Goal: Task Accomplishment & Management: Use online tool/utility

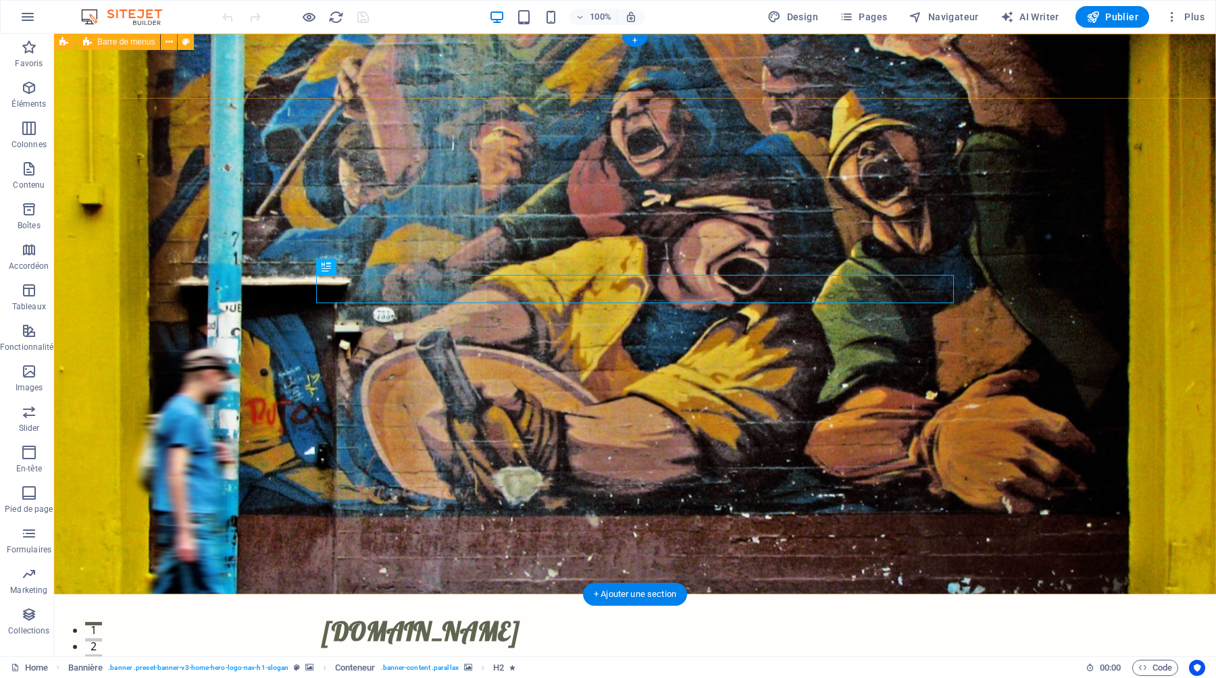
click at [1011, 595] on div "thephoto.fr Accueil À Propos Services Tarifs Contact Menu" at bounding box center [635, 643] width 1162 height 96
click at [167, 39] on icon at bounding box center [169, 42] width 7 height 14
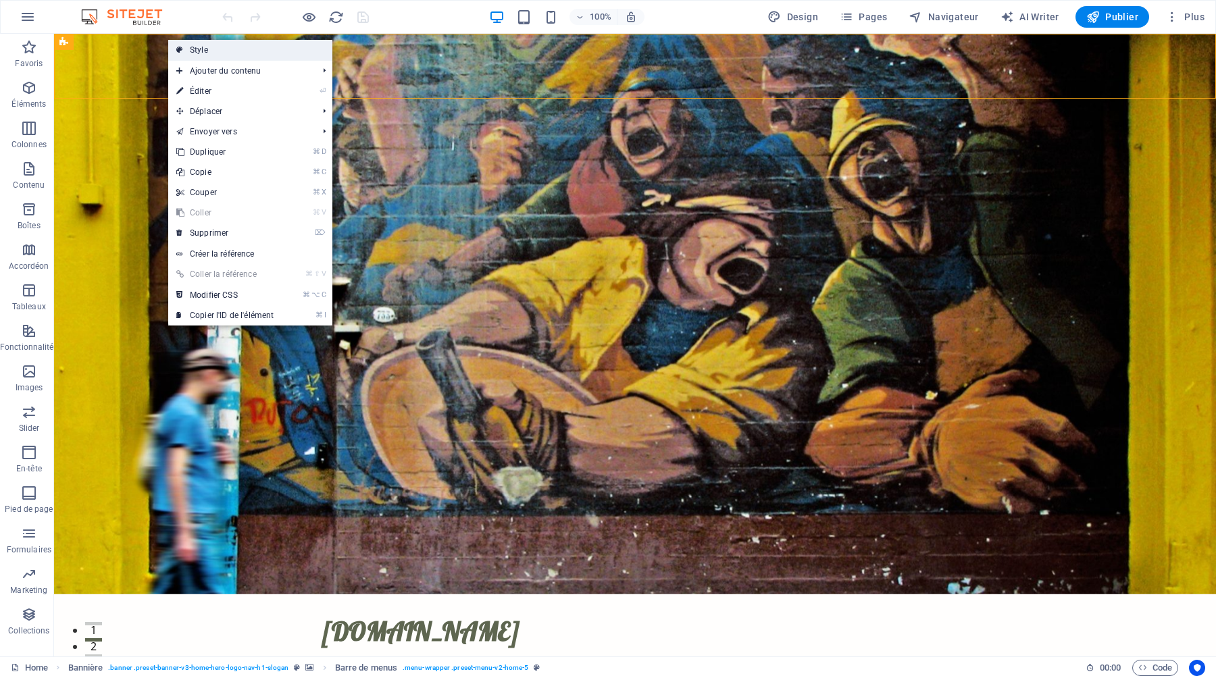
click at [207, 49] on link "Style" at bounding box center [250, 50] width 164 height 20
select select "rem"
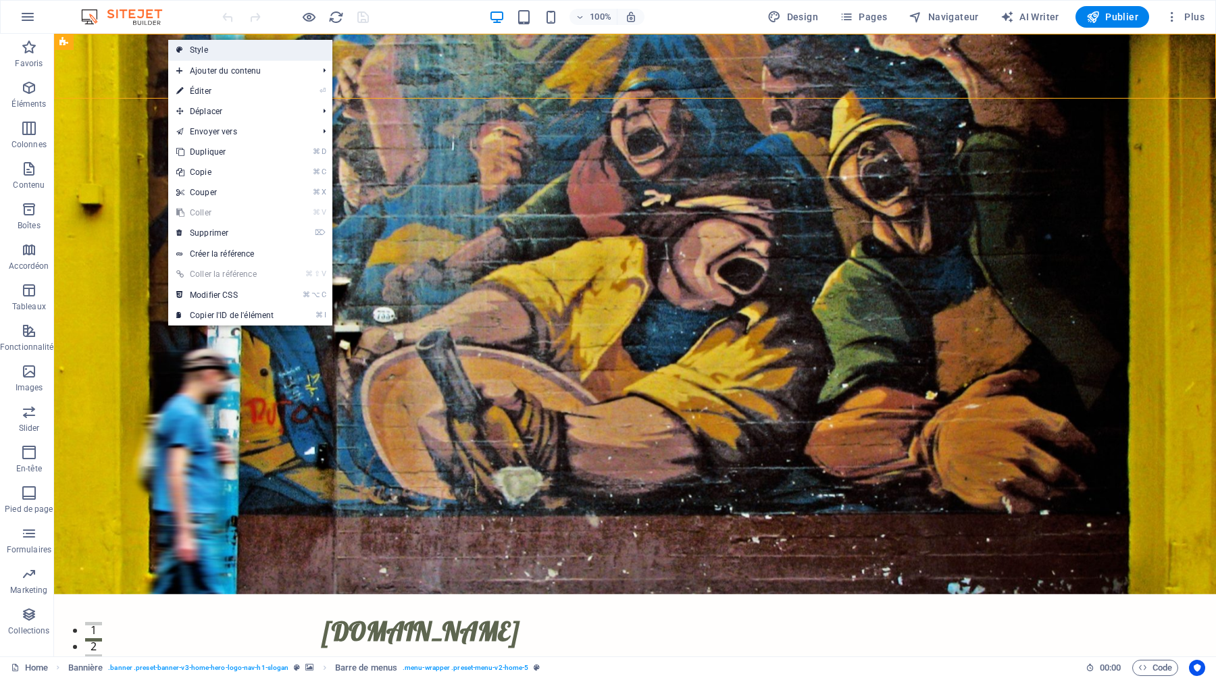
select select "preset-menu-v2-home-5"
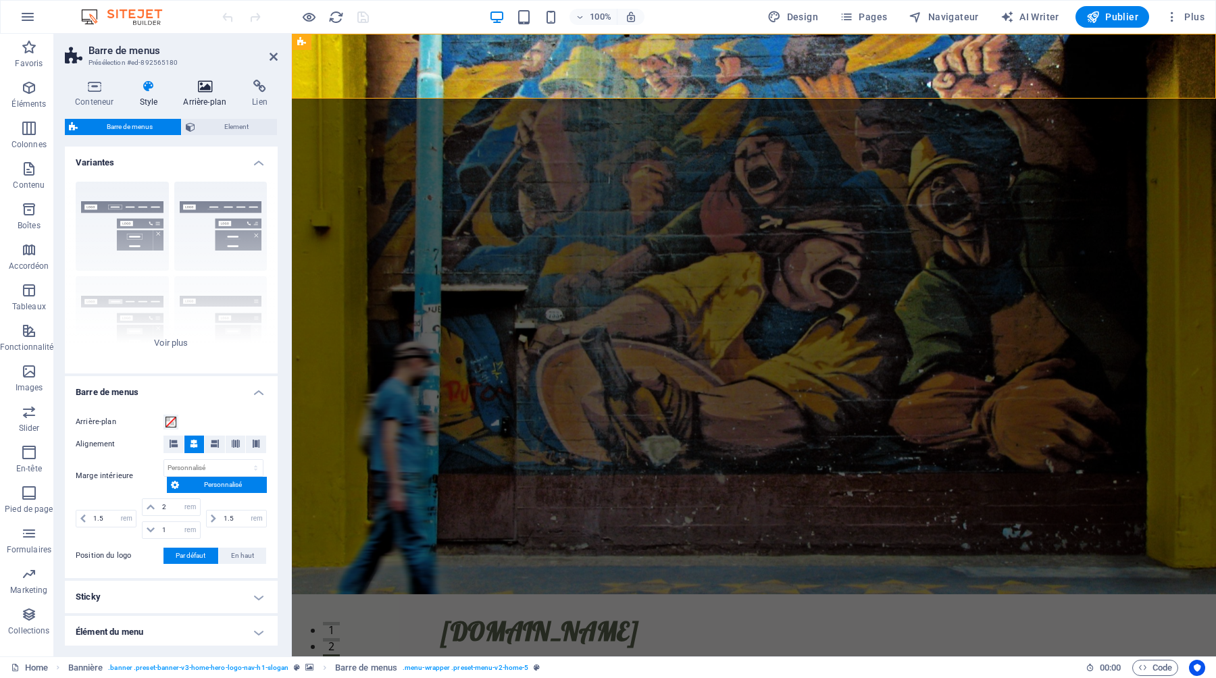
click at [205, 90] on icon at bounding box center [205, 87] width 64 height 14
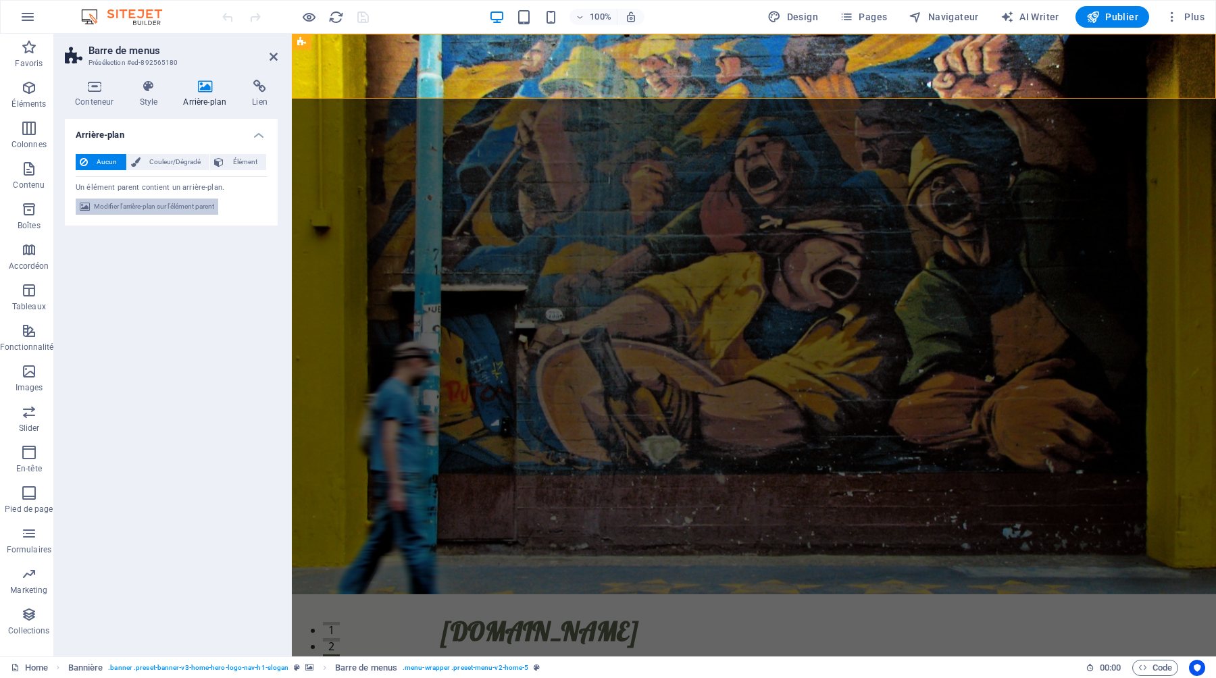
click at [124, 205] on span "Modifier l'arrière-plan sur l'élément parent" at bounding box center [154, 207] width 120 height 16
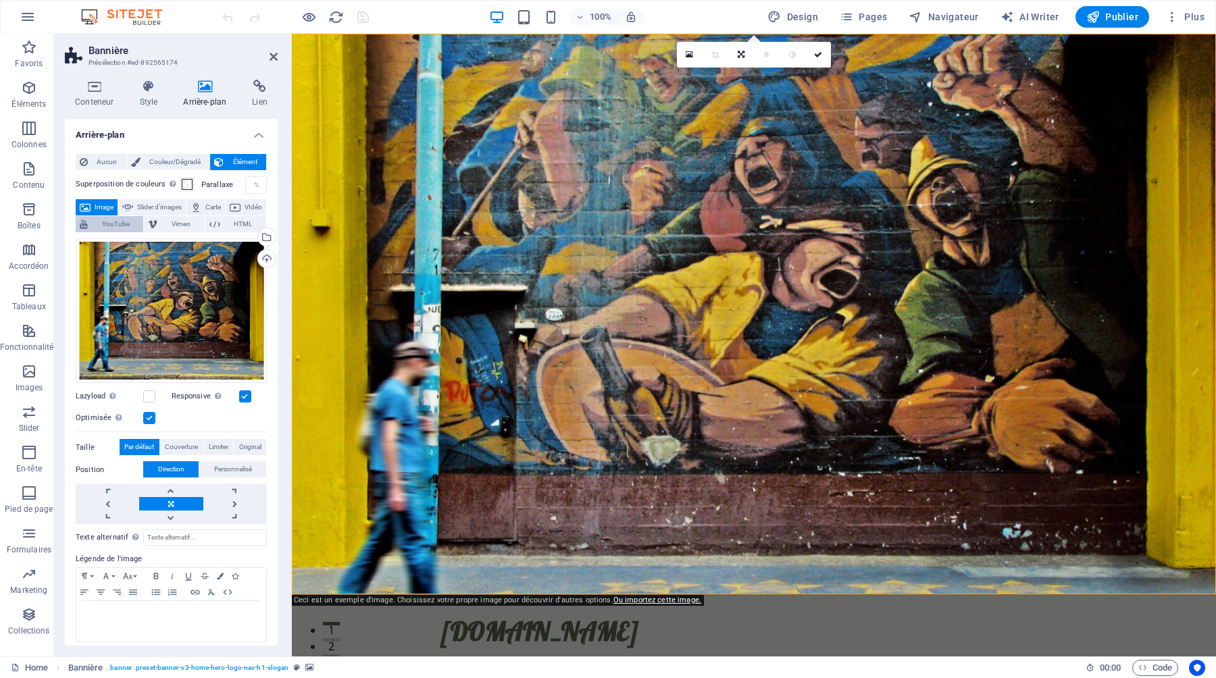
click at [139, 222] on span "YouTube" at bounding box center [115, 224] width 47 height 16
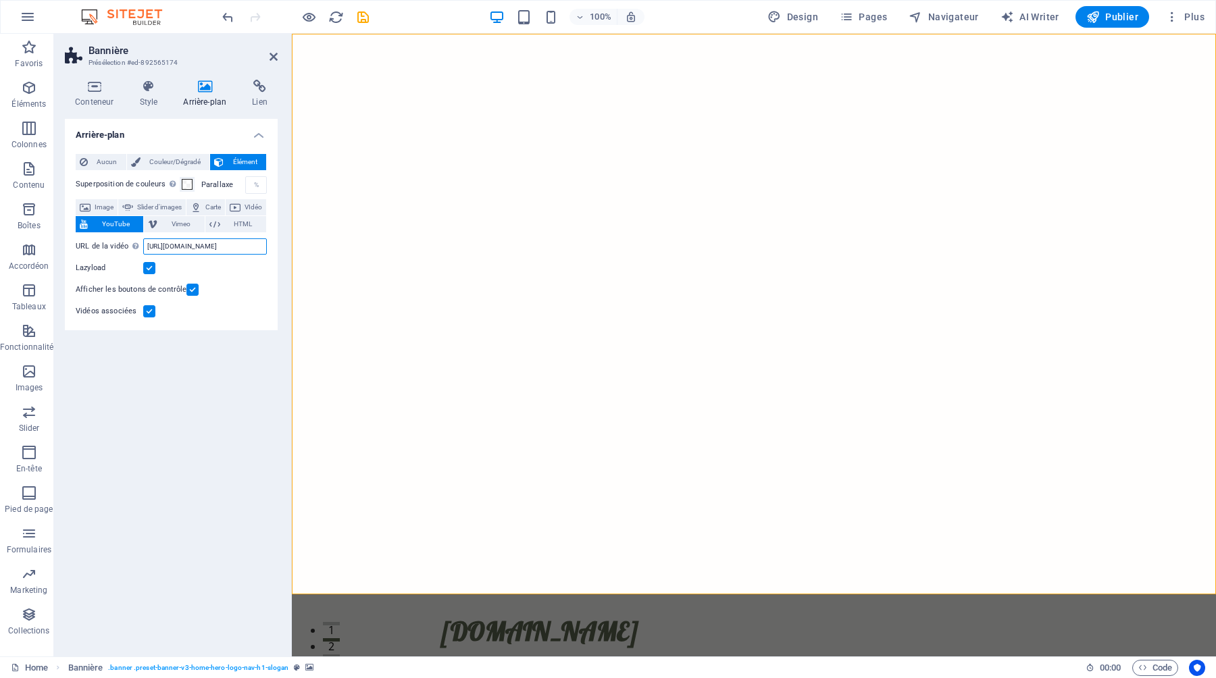
click at [190, 245] on input "[URL][DOMAIN_NAME]" at bounding box center [205, 246] width 124 height 16
paste input "youtu.be/KlwbCpi-Tho"
type input "https://youtu.be/KlwbCpi-Tho"
click at [1107, 14] on span "Publier" at bounding box center [1112, 17] width 52 height 14
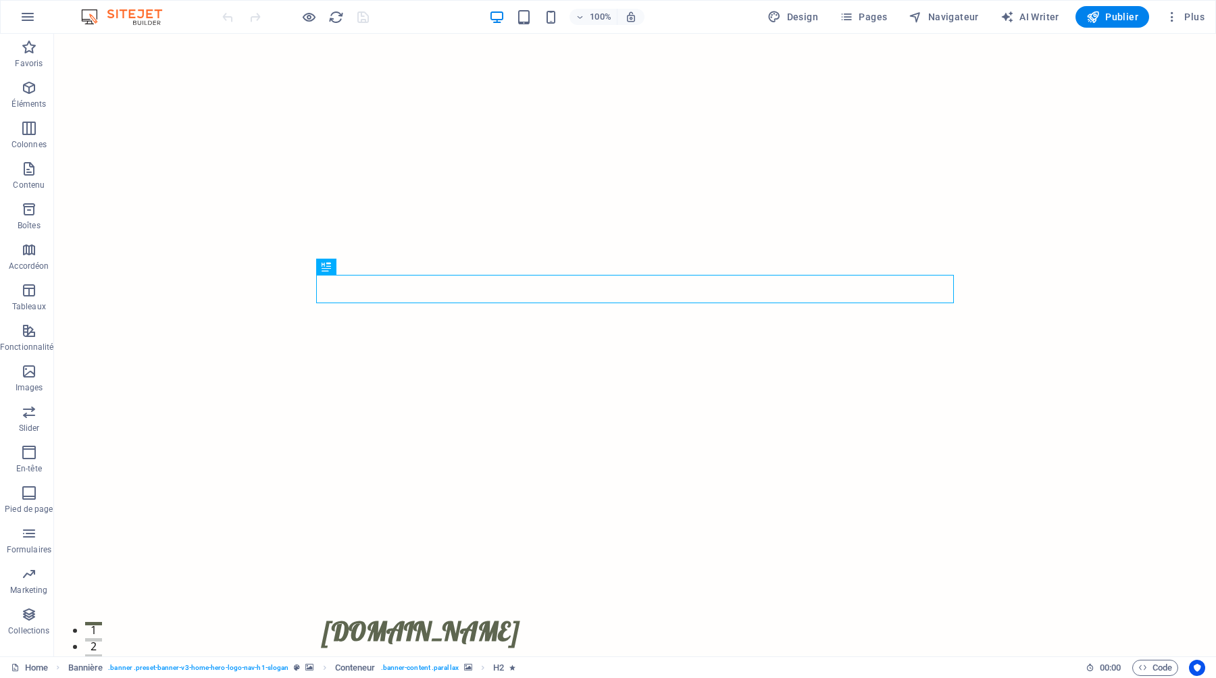
click at [143, 90] on icon at bounding box center [143, 91] width 10 height 14
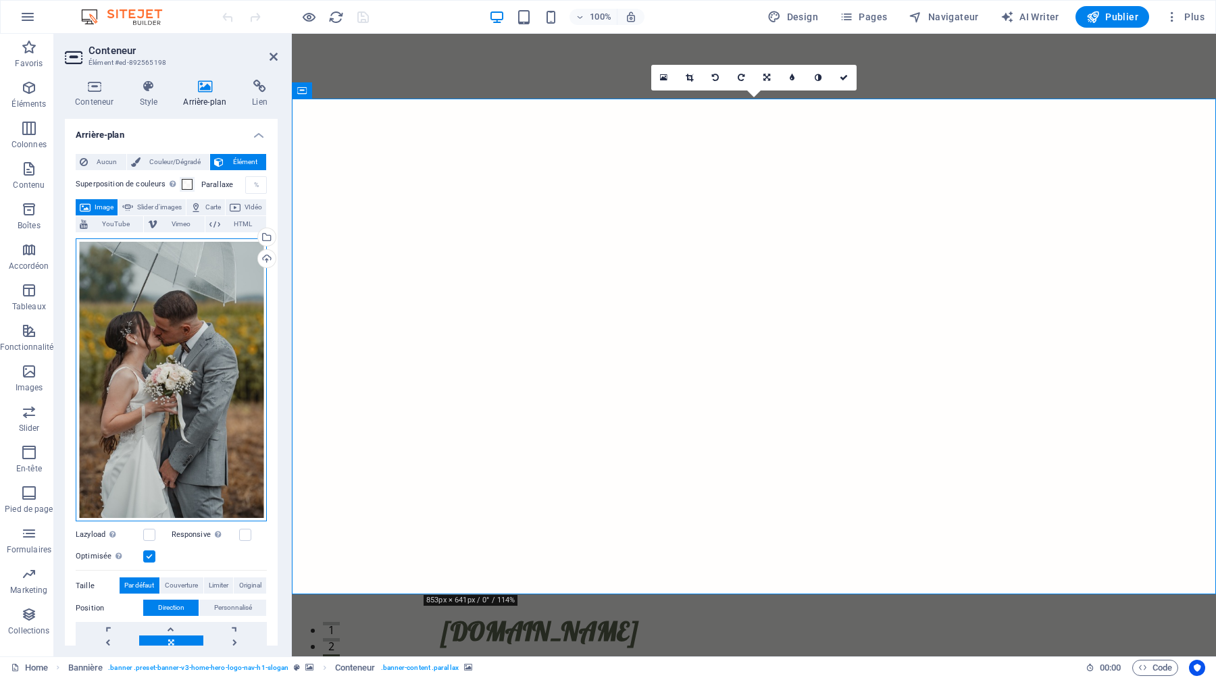
click at [158, 348] on div "Glissez les fichiers ici, cliquez pour choisir les fichiers ou sélectionnez les…" at bounding box center [171, 380] width 191 height 284
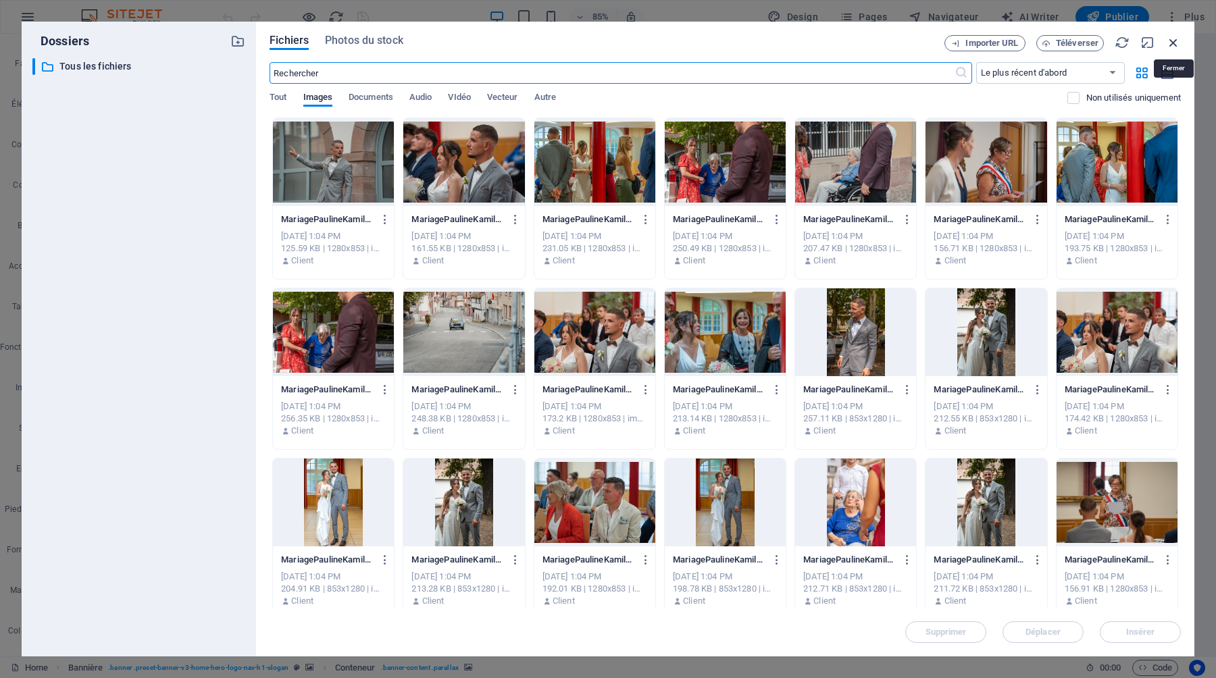
click at [1171, 41] on icon "button" at bounding box center [1173, 42] width 15 height 15
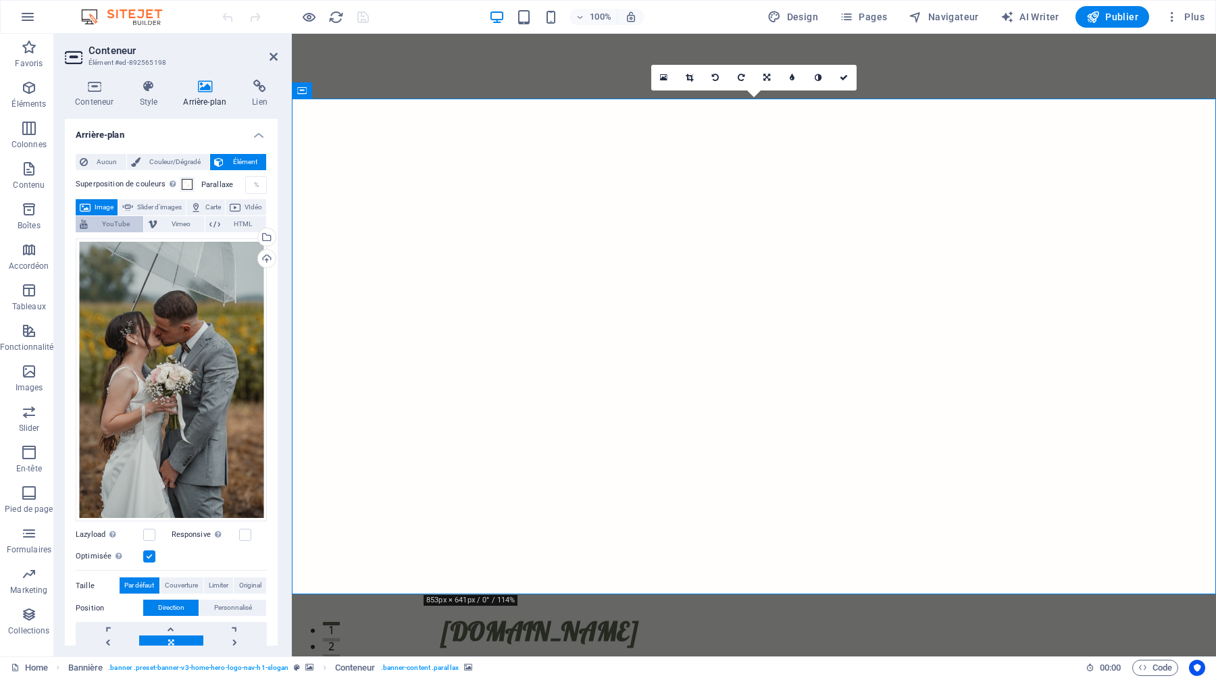
click at [139, 222] on span "YouTube" at bounding box center [115, 224] width 47 height 16
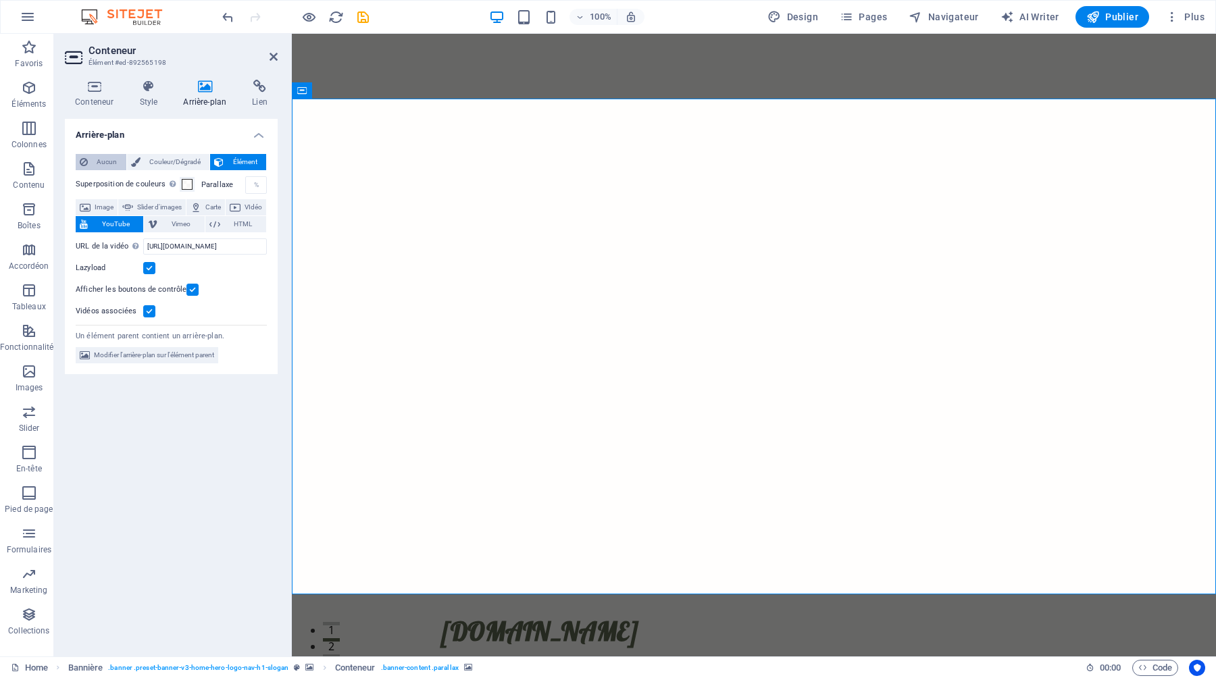
click at [103, 161] on span "Aucun" at bounding box center [107, 162] width 30 height 16
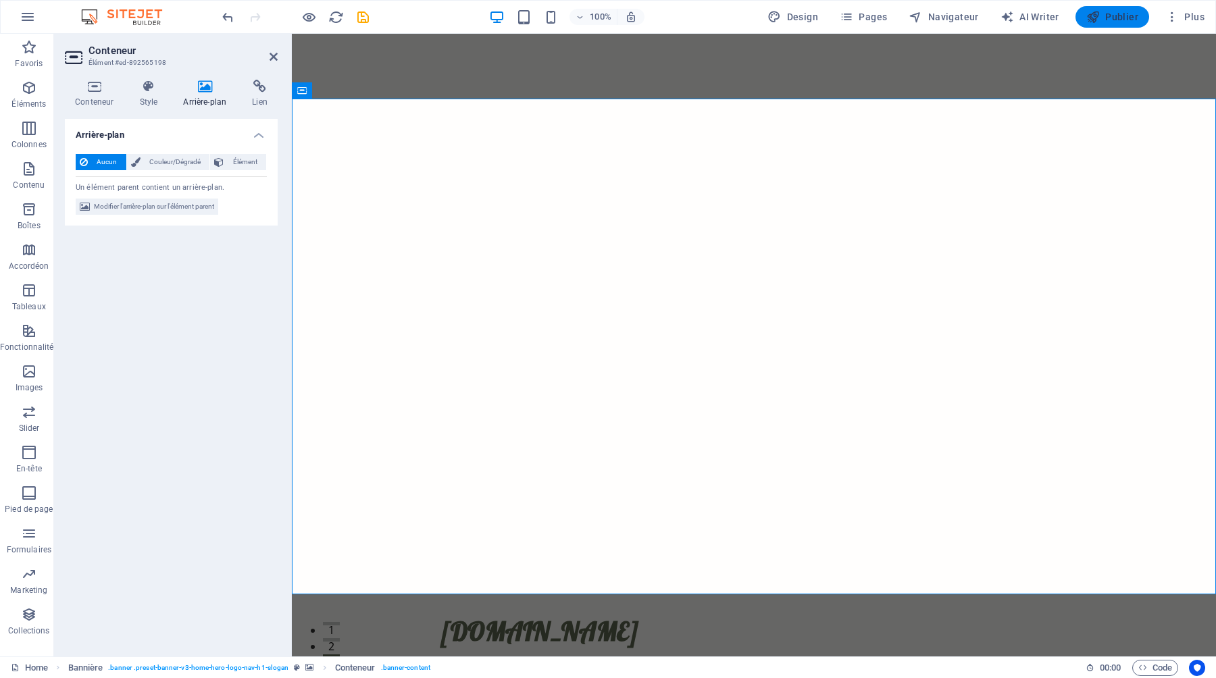
click at [1114, 19] on span "Publier" at bounding box center [1112, 17] width 52 height 14
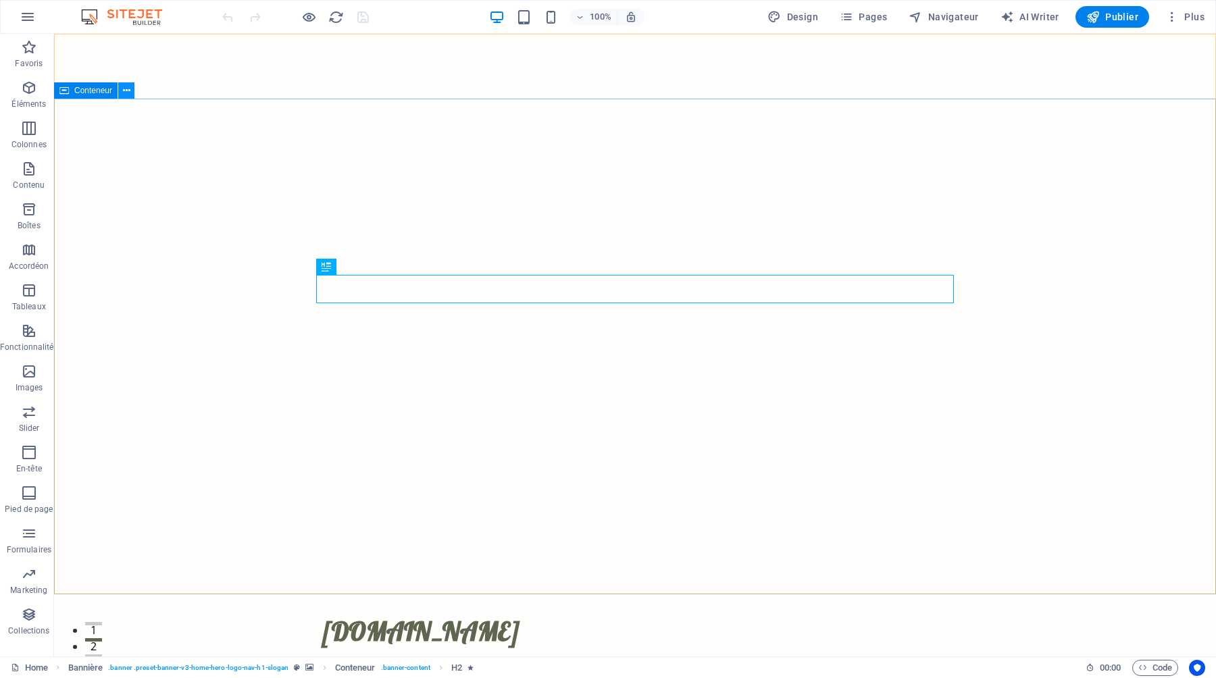
click at [128, 89] on icon at bounding box center [126, 91] width 7 height 14
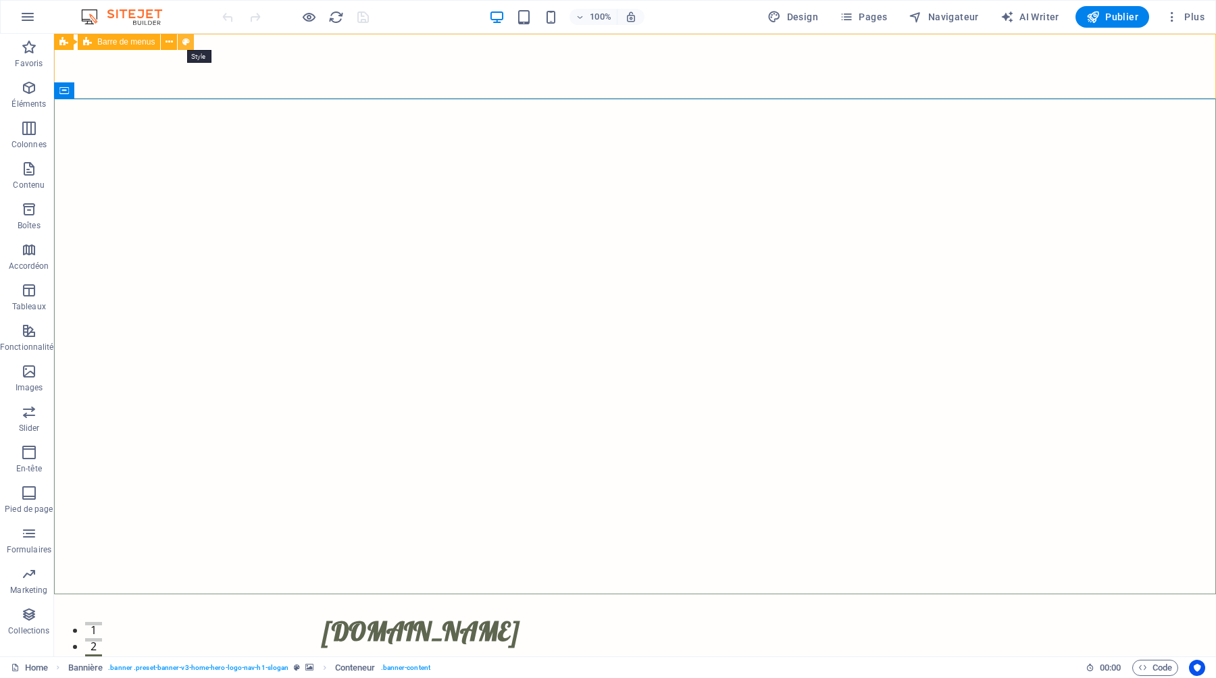
click at [185, 41] on icon at bounding box center [185, 42] width 7 height 14
select select "rem"
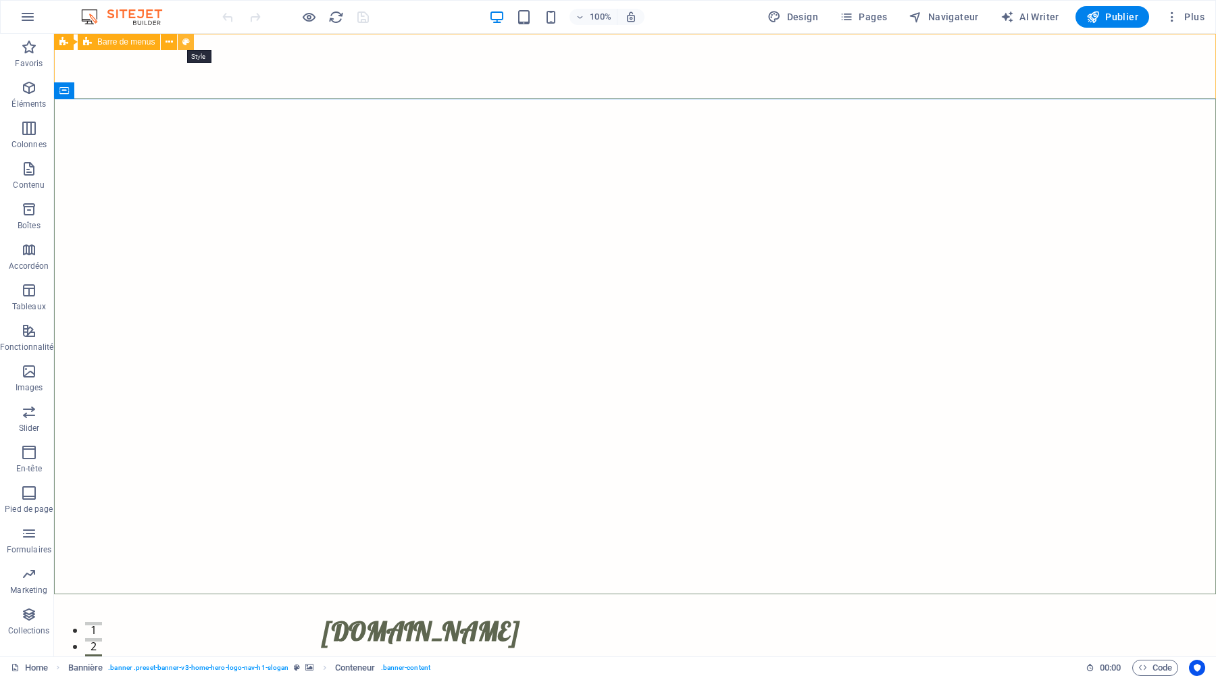
select select "preset-menu-v2-home-5"
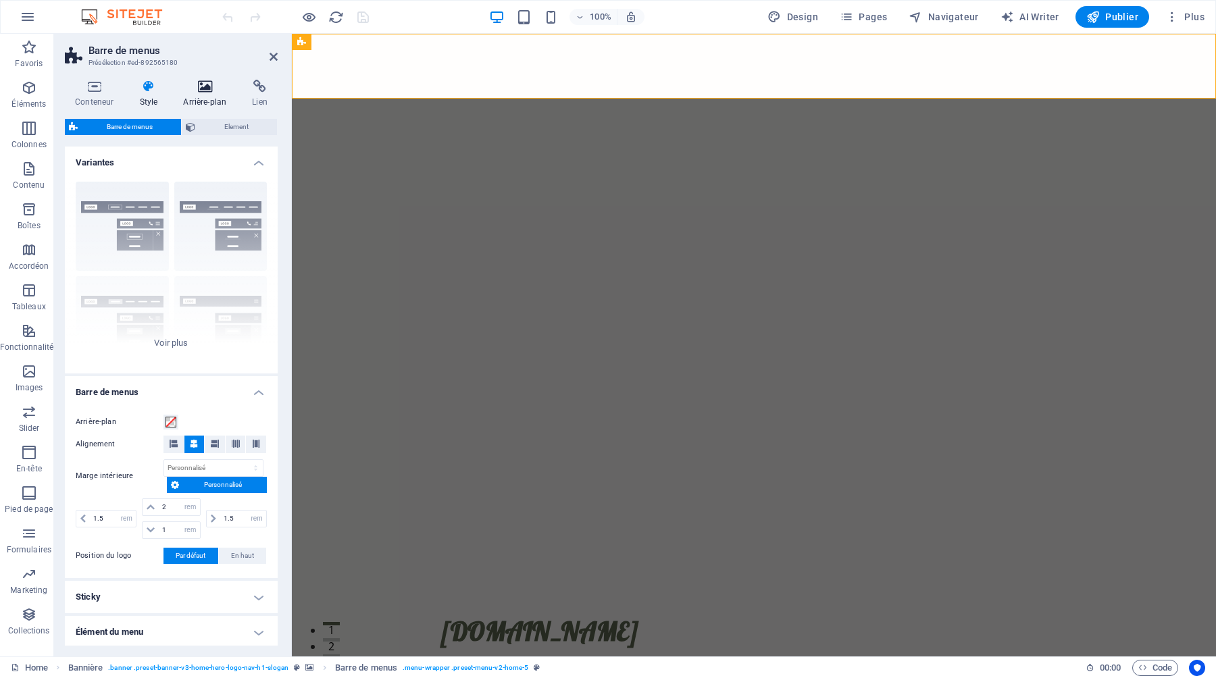
click at [200, 83] on icon at bounding box center [205, 87] width 64 height 14
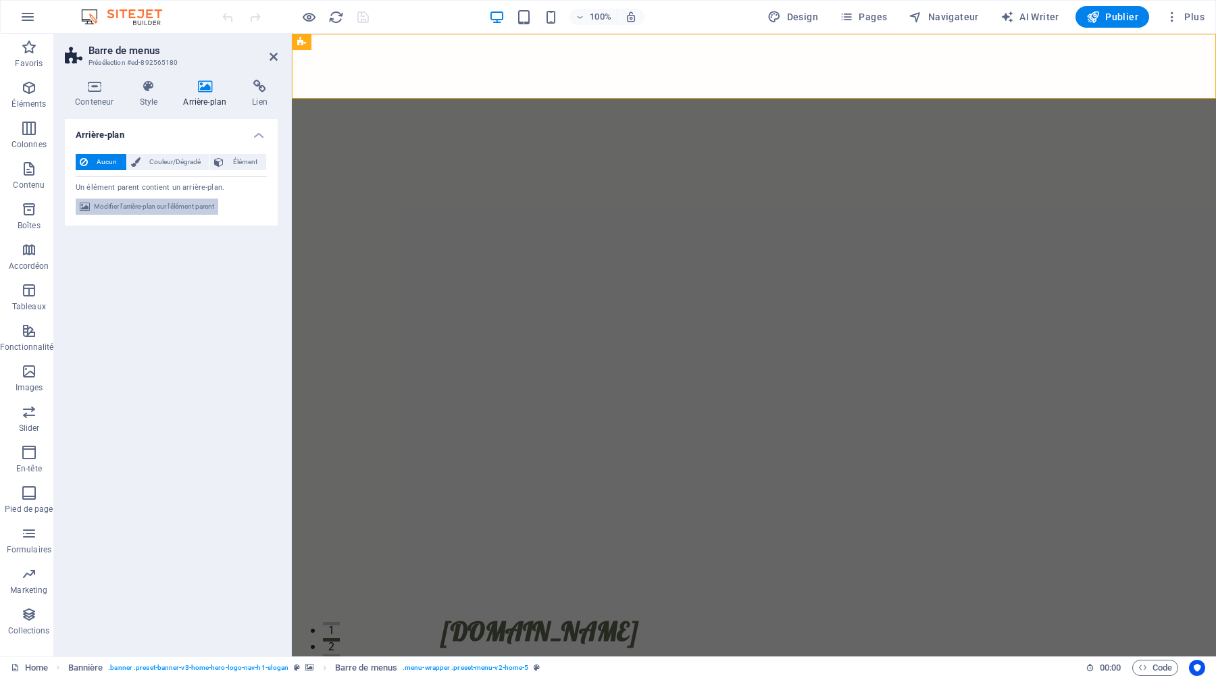
click at [128, 205] on span "Modifier l'arrière-plan sur l'élément parent" at bounding box center [154, 207] width 120 height 16
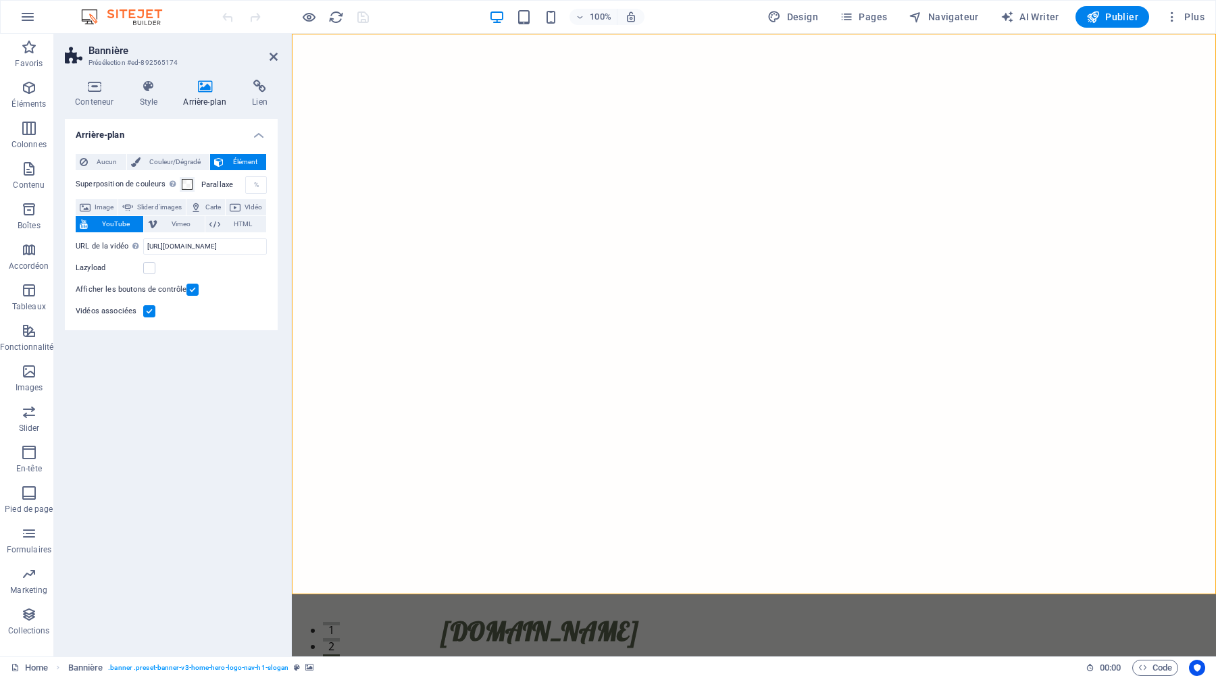
click at [188, 288] on label at bounding box center [192, 290] width 12 height 12
click at [0, 0] on input "Afficher les boutons de contrôle" at bounding box center [0, 0] width 0 height 0
click at [147, 310] on label at bounding box center [149, 311] width 12 height 12
click at [0, 0] on input "Vidéos associées" at bounding box center [0, 0] width 0 height 0
click at [251, 184] on div "%" at bounding box center [256, 185] width 19 height 16
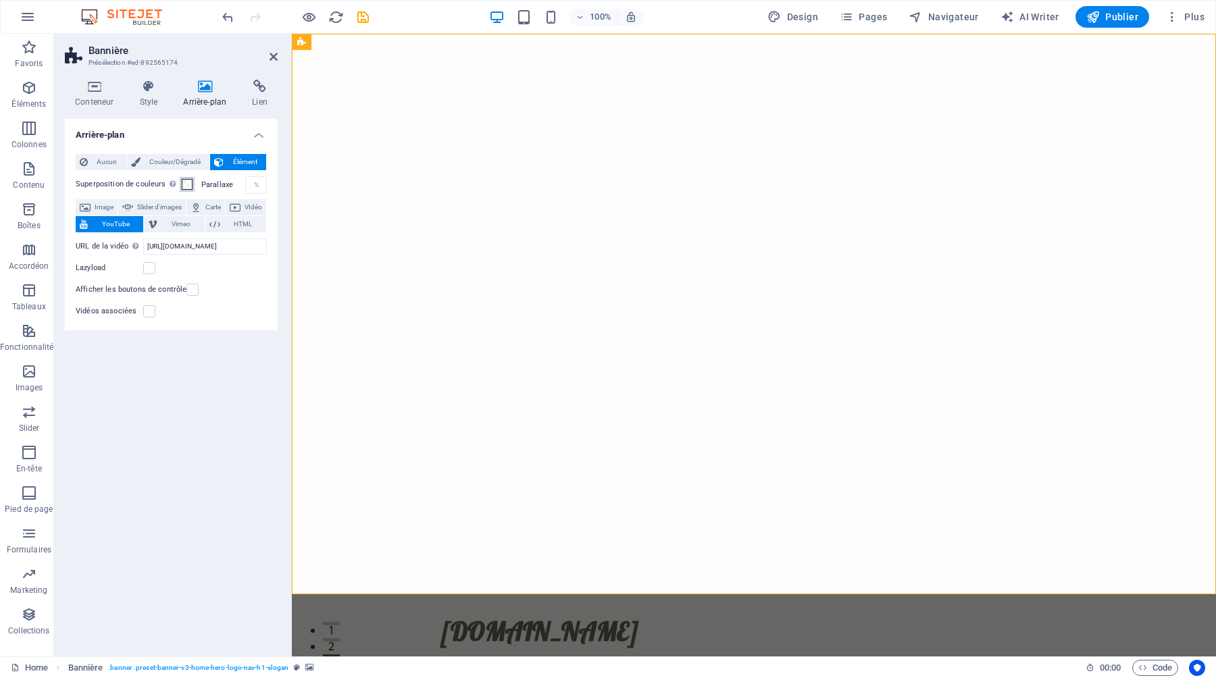
click at [184, 182] on span at bounding box center [187, 184] width 11 height 11
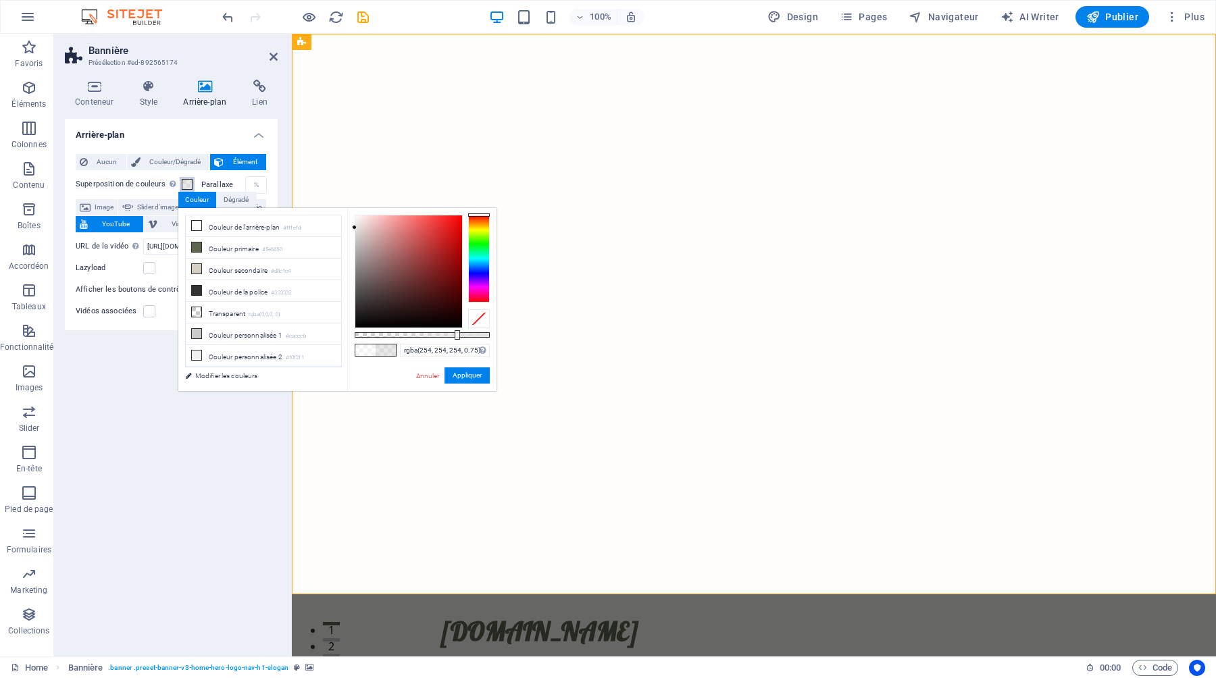
type input "rgba(255, 255, 255, 0.75)"
drag, startPoint x: 357, startPoint y: 223, endPoint x: 338, endPoint y: 195, distance: 33.5
click at [338, 195] on body "thephoto.fr Home Favoris Éléments Colonnes Contenu Boîtes Accordéon Tableaux Fo…" at bounding box center [608, 339] width 1216 height 678
click at [429, 374] on link "Annuler" at bounding box center [428, 376] width 26 height 10
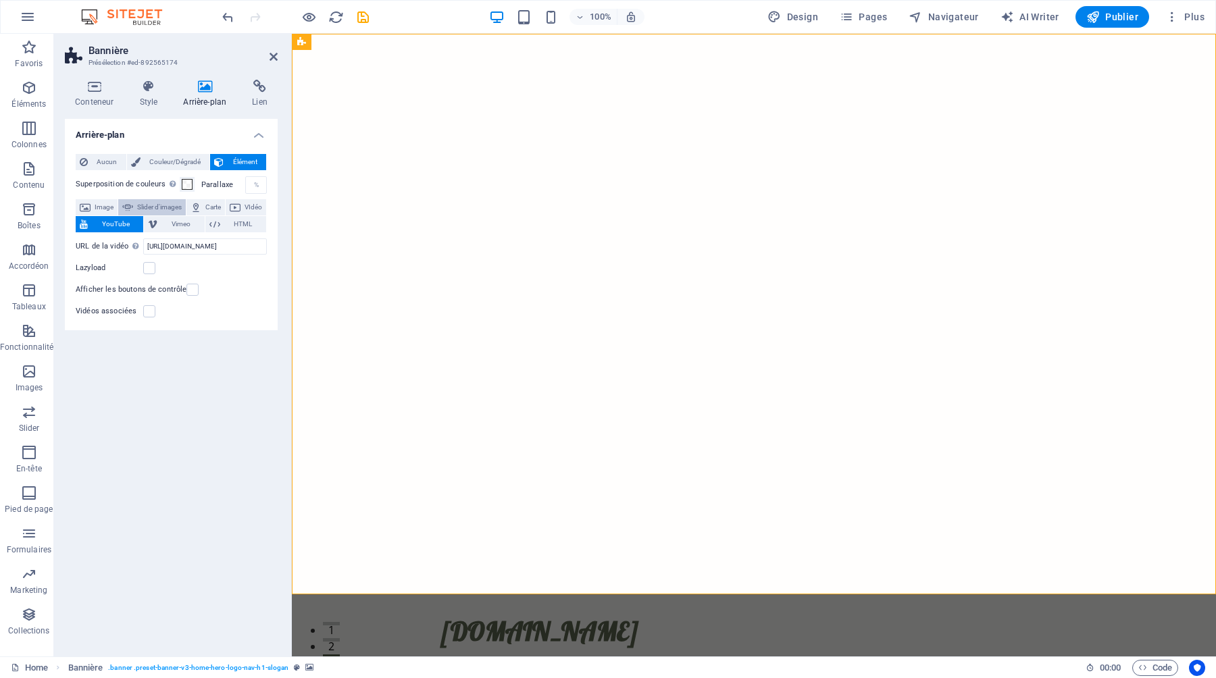
click at [182, 206] on span "Slider d'images" at bounding box center [159, 207] width 45 height 16
select select "ms"
select select "s"
select select "progressive"
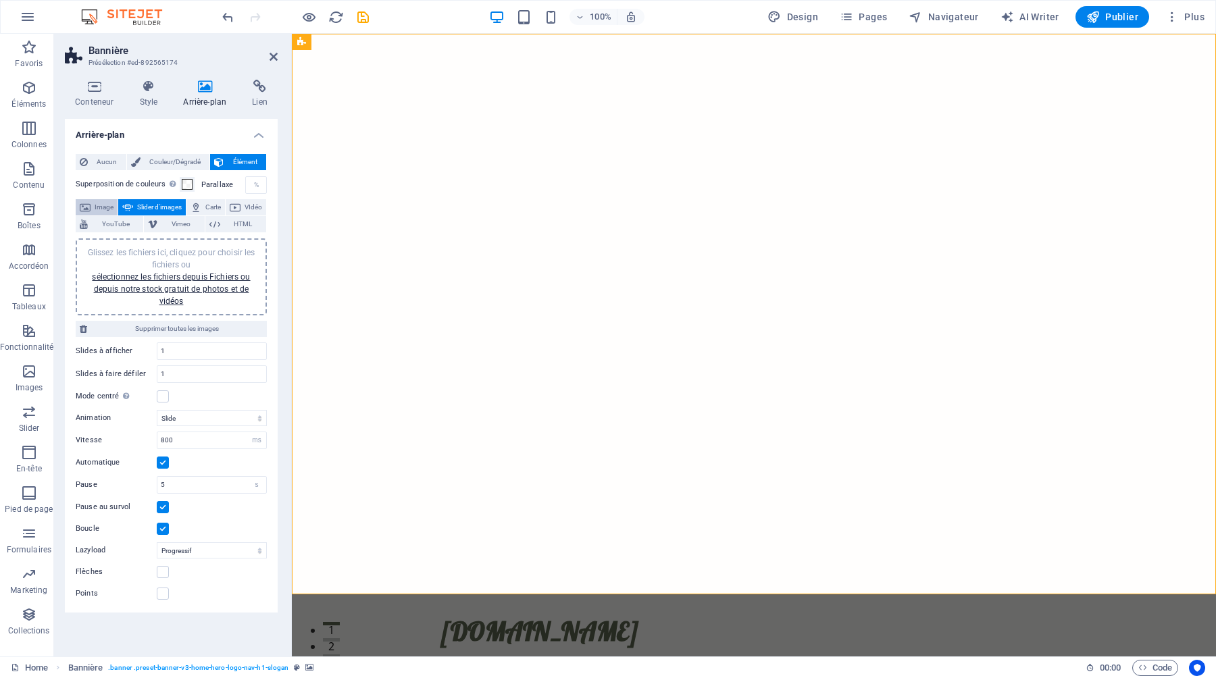
click at [105, 205] on span "Image" at bounding box center [104, 207] width 19 height 16
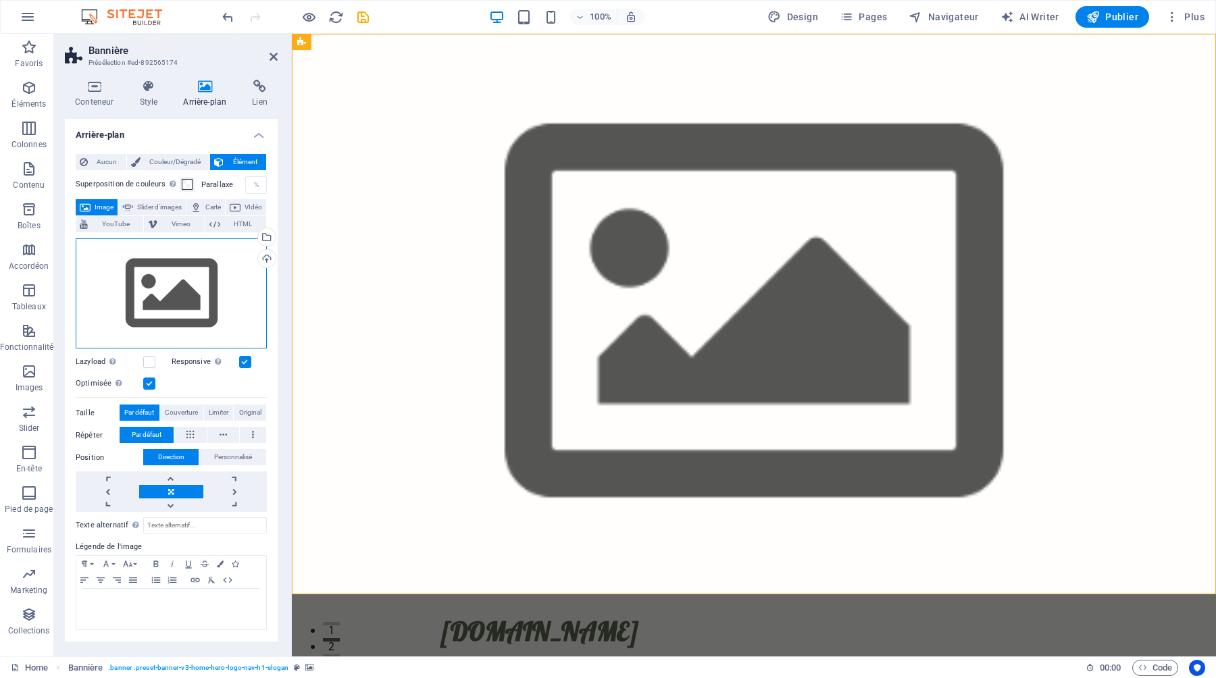
click at [167, 291] on div "Glissez les fichiers ici, cliquez pour choisir les fichiers ou sélectionnez les…" at bounding box center [171, 293] width 191 height 111
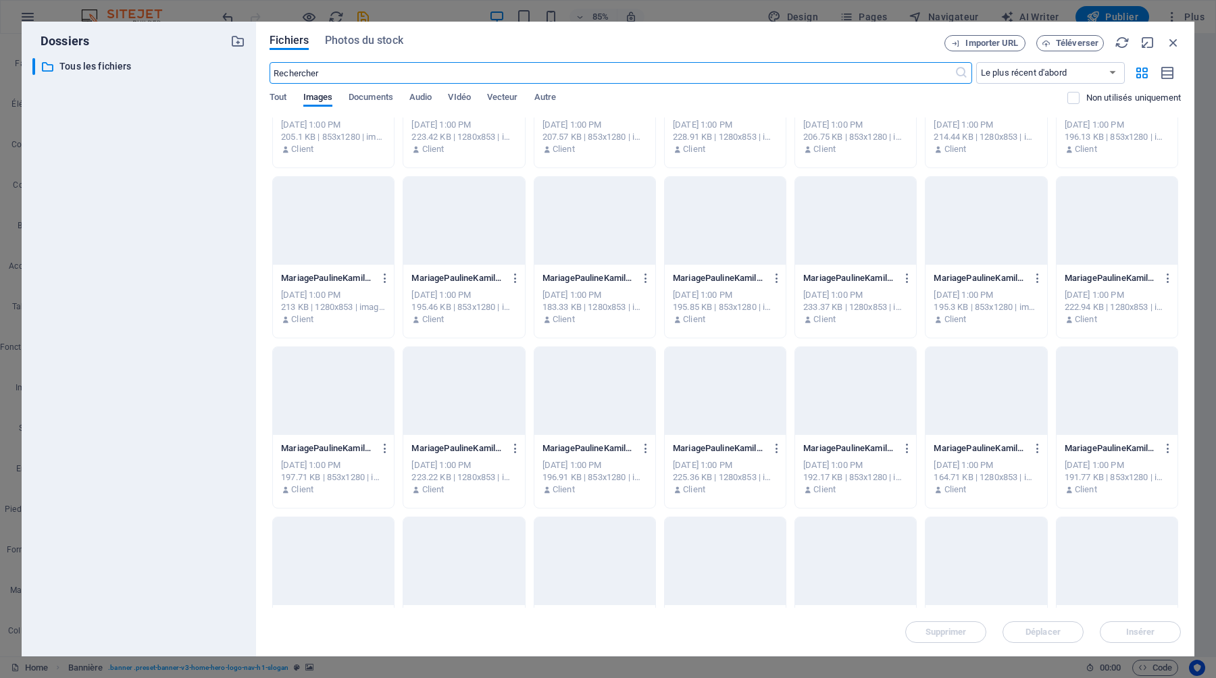
scroll to position [6241, 0]
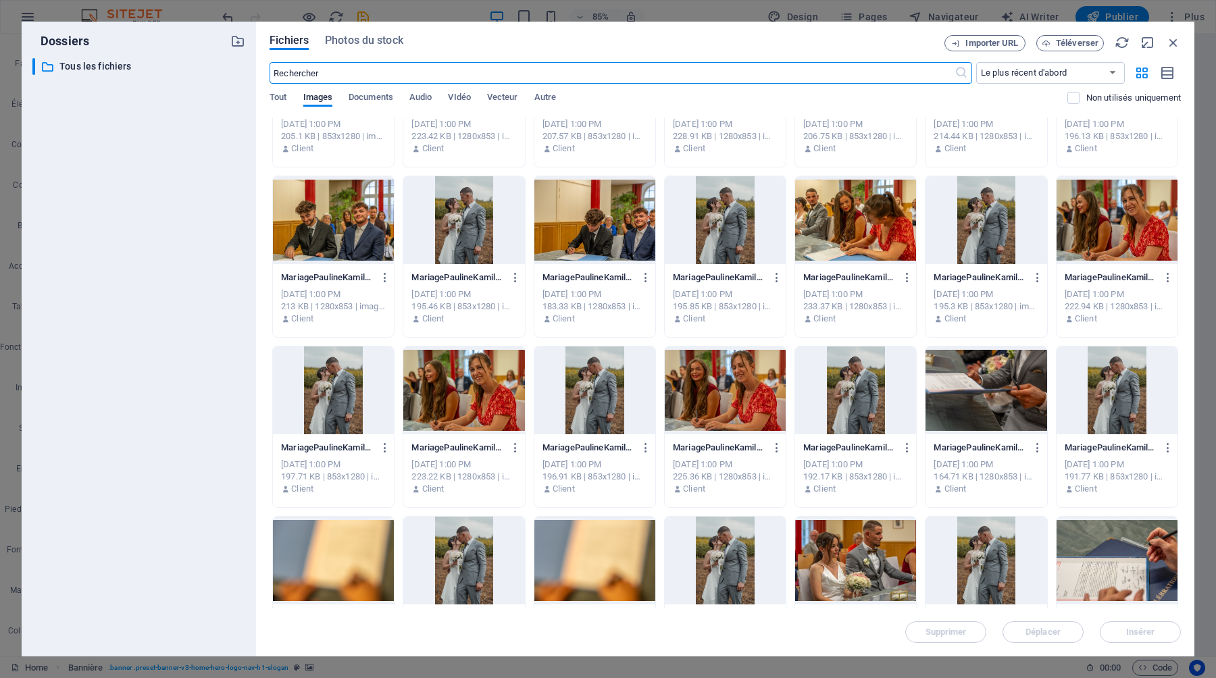
click at [861, 388] on div at bounding box center [855, 391] width 121 height 88
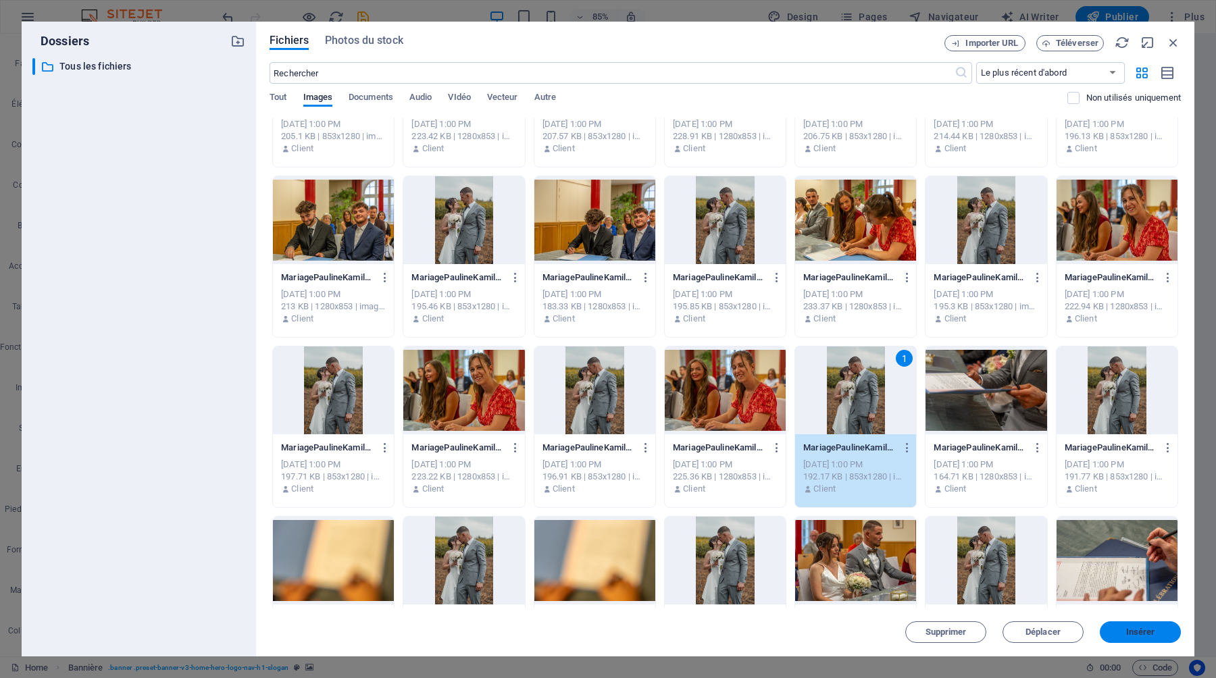
click at [1151, 631] on span "Insérer" at bounding box center [1140, 632] width 29 height 8
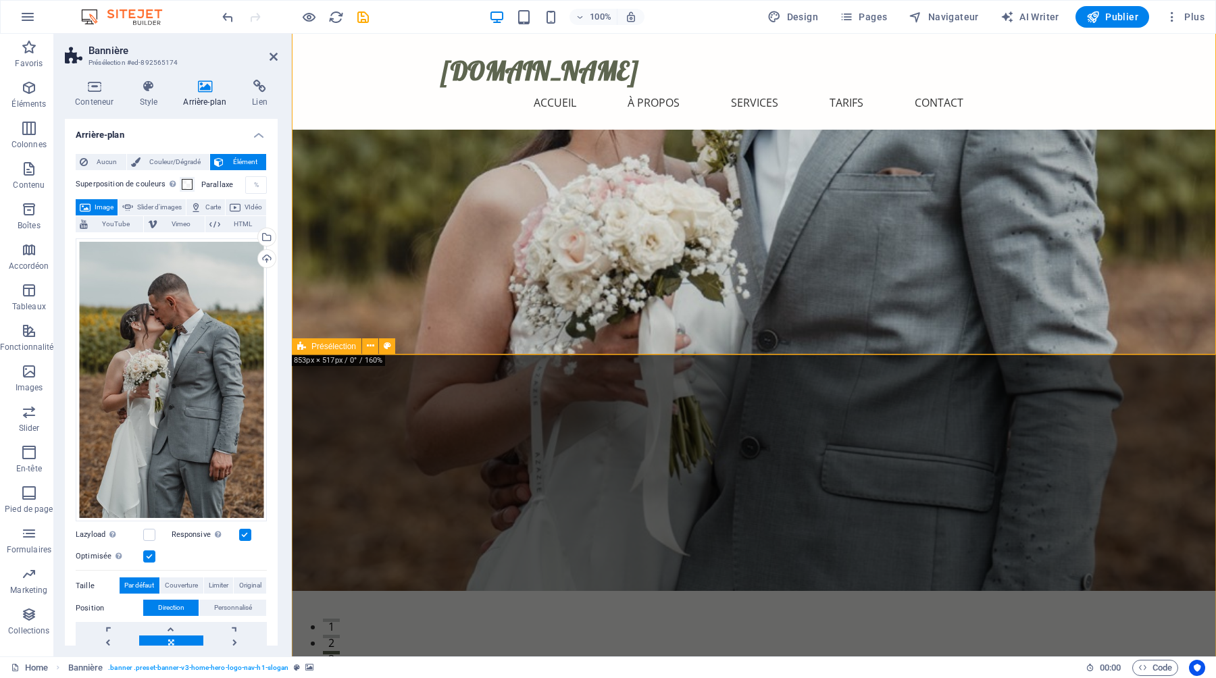
scroll to position [0, 0]
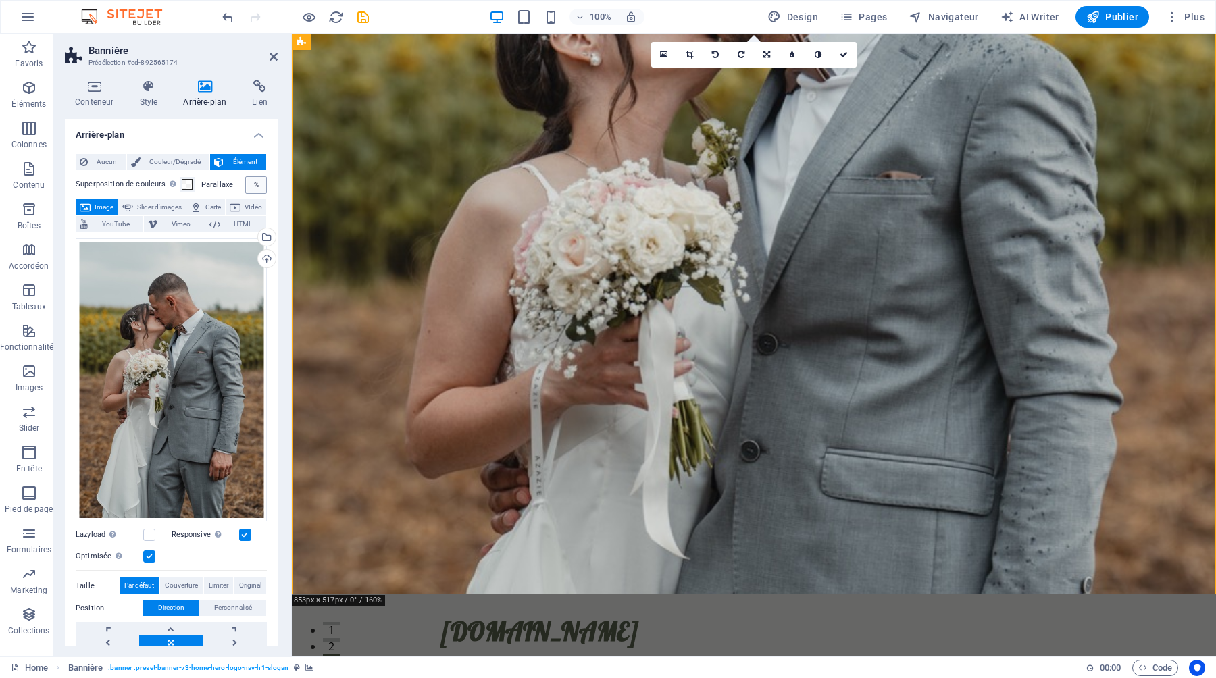
click at [249, 181] on div "%" at bounding box center [256, 185] width 19 height 16
drag, startPoint x: 249, startPoint y: 181, endPoint x: 265, endPoint y: 184, distance: 16.6
click at [265, 184] on div "Aucun Couleur/Dégradé Élément Étendre l'arrière-plan pour occuper toute la larg…" at bounding box center [171, 468] width 213 height 650
click at [251, 181] on div "%" at bounding box center [256, 185] width 19 height 16
click at [252, 184] on div "%" at bounding box center [256, 185] width 19 height 16
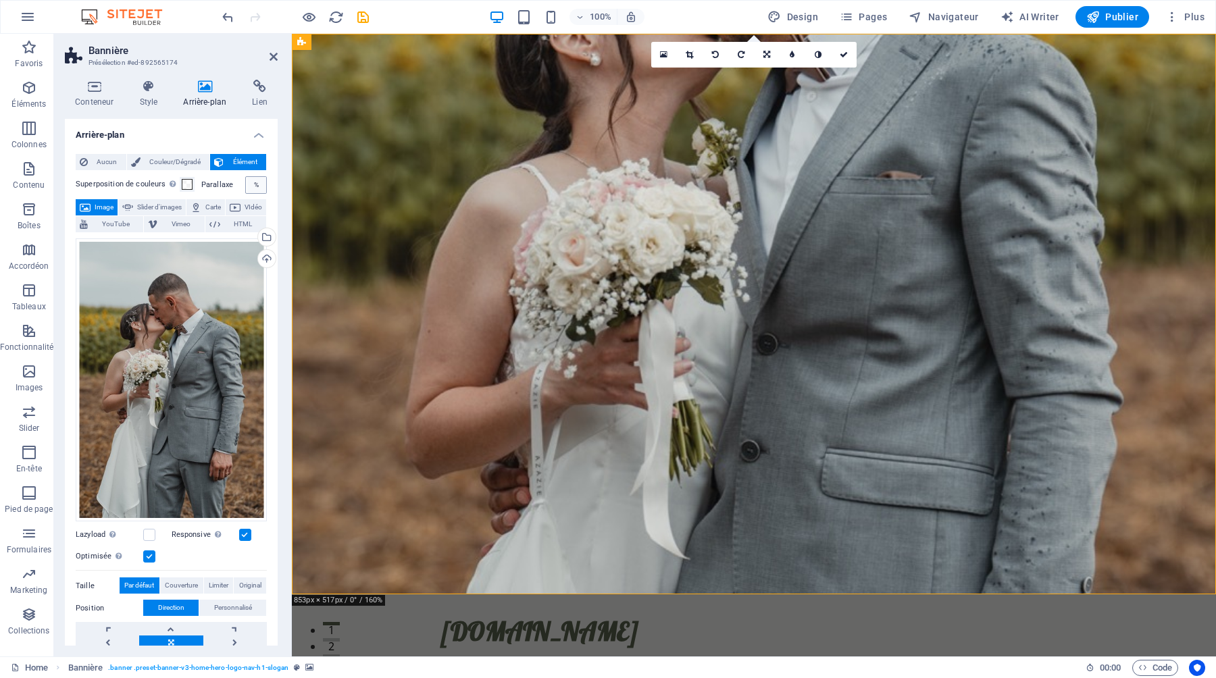
click at [252, 184] on div "%" at bounding box center [256, 185] width 19 height 16
click at [251, 182] on div "%" at bounding box center [256, 185] width 19 height 16
drag, startPoint x: 251, startPoint y: 184, endPoint x: 255, endPoint y: 137, distance: 46.8
click at [255, 137] on li "Arrière-plan Aucun Couleur/Dégradé Élément Étendre l'arrière-plan pour occuper …" at bounding box center [171, 456] width 213 height 674
click at [253, 184] on div "%" at bounding box center [256, 185] width 19 height 16
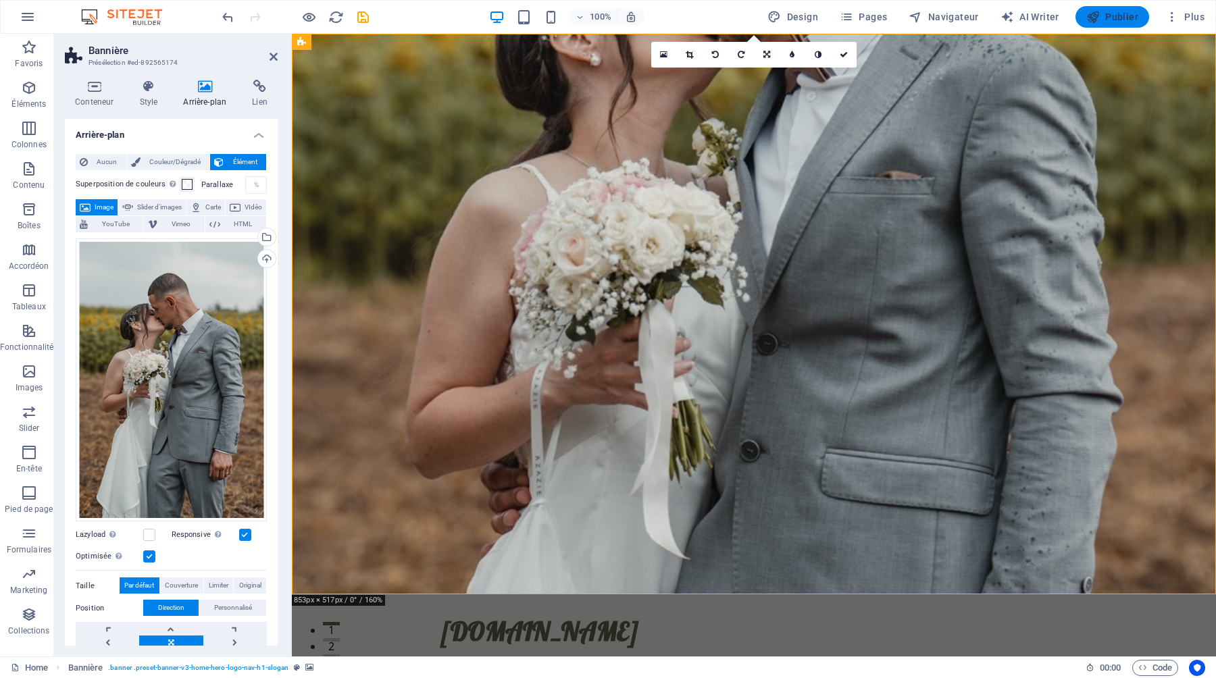
click at [1117, 17] on span "Publier" at bounding box center [1112, 17] width 52 height 14
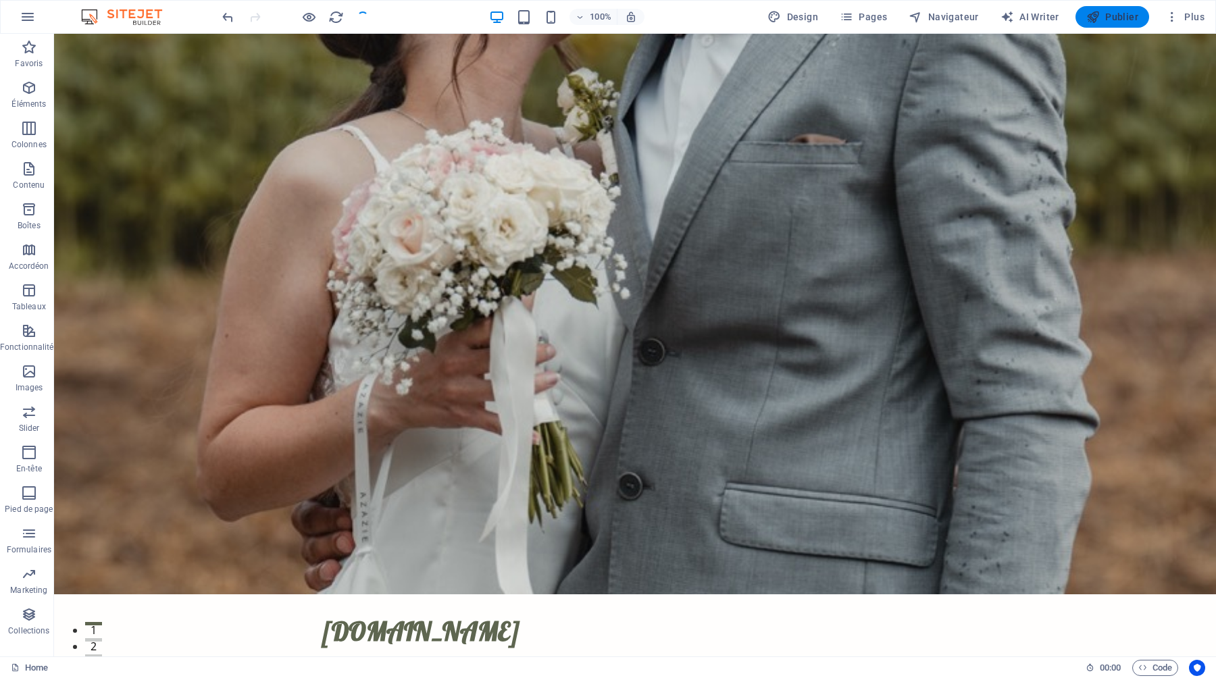
click at [1117, 17] on span "Publier" at bounding box center [1112, 17] width 52 height 14
